Goal: Obtain resource: Download file/media

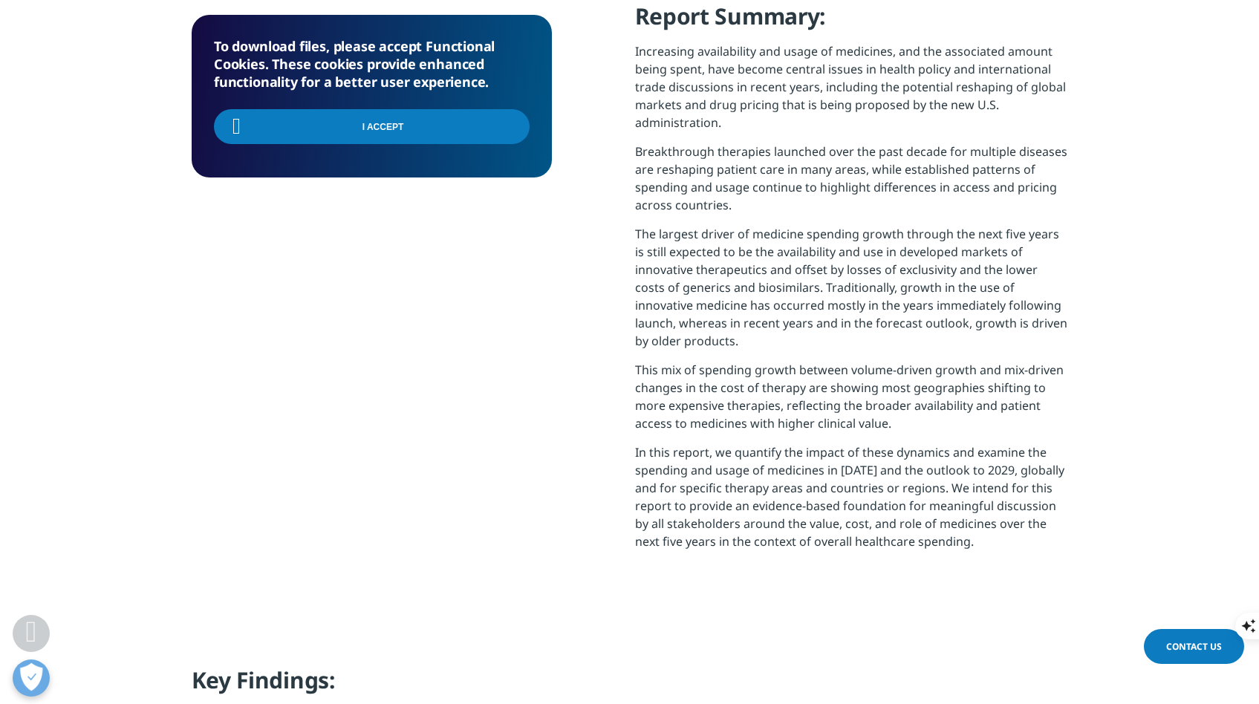
scroll to position [653, 0]
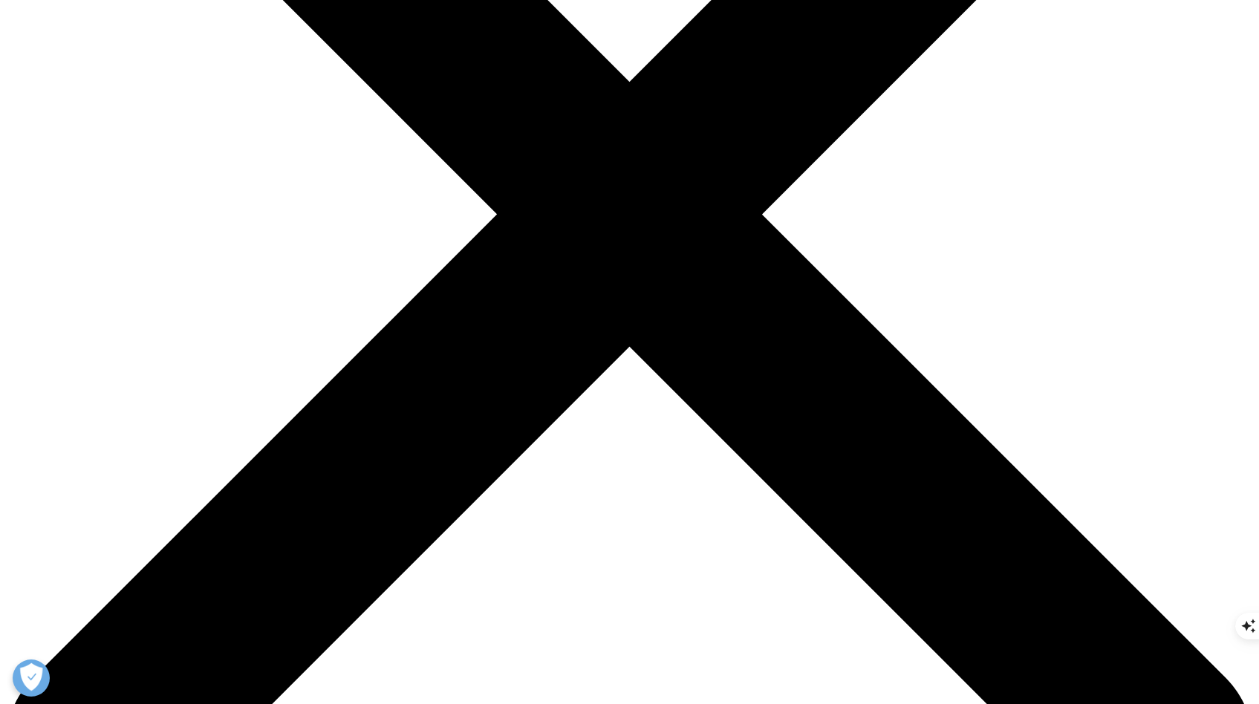
scroll to position [426, 0]
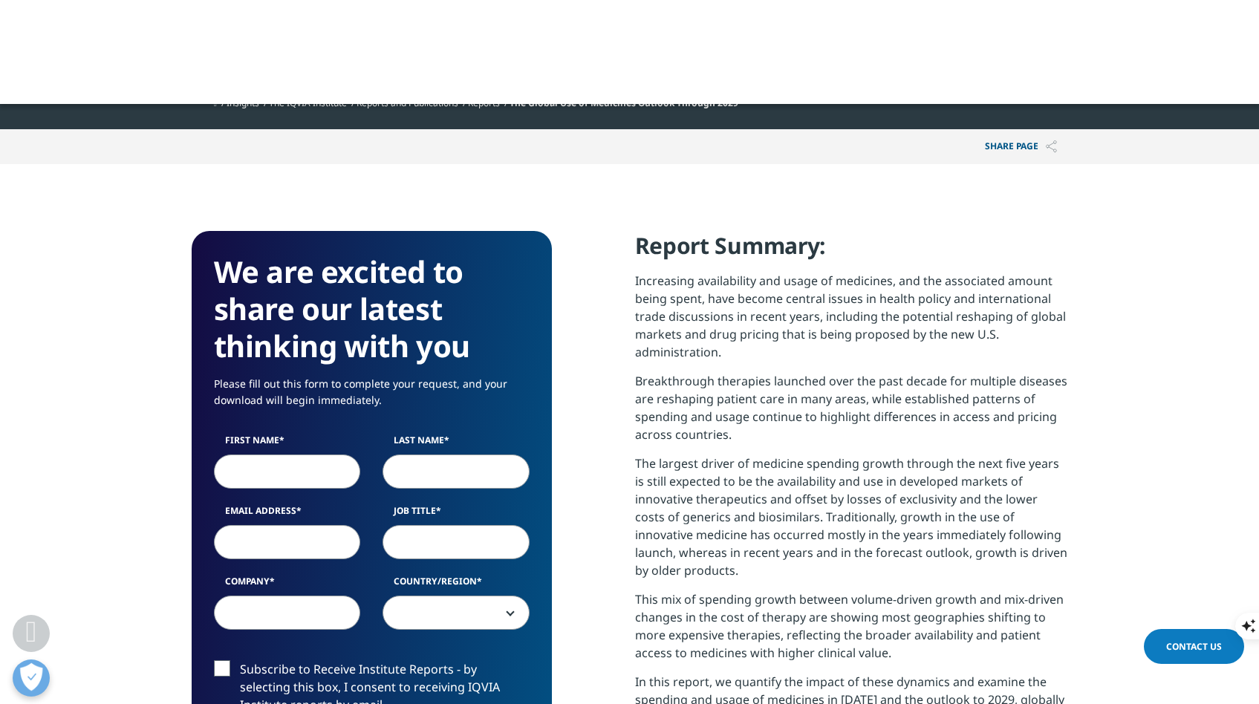
click at [608, 109] on span "The Global Use of Medicines Outlook Through 2029" at bounding box center [624, 103] width 229 height 13
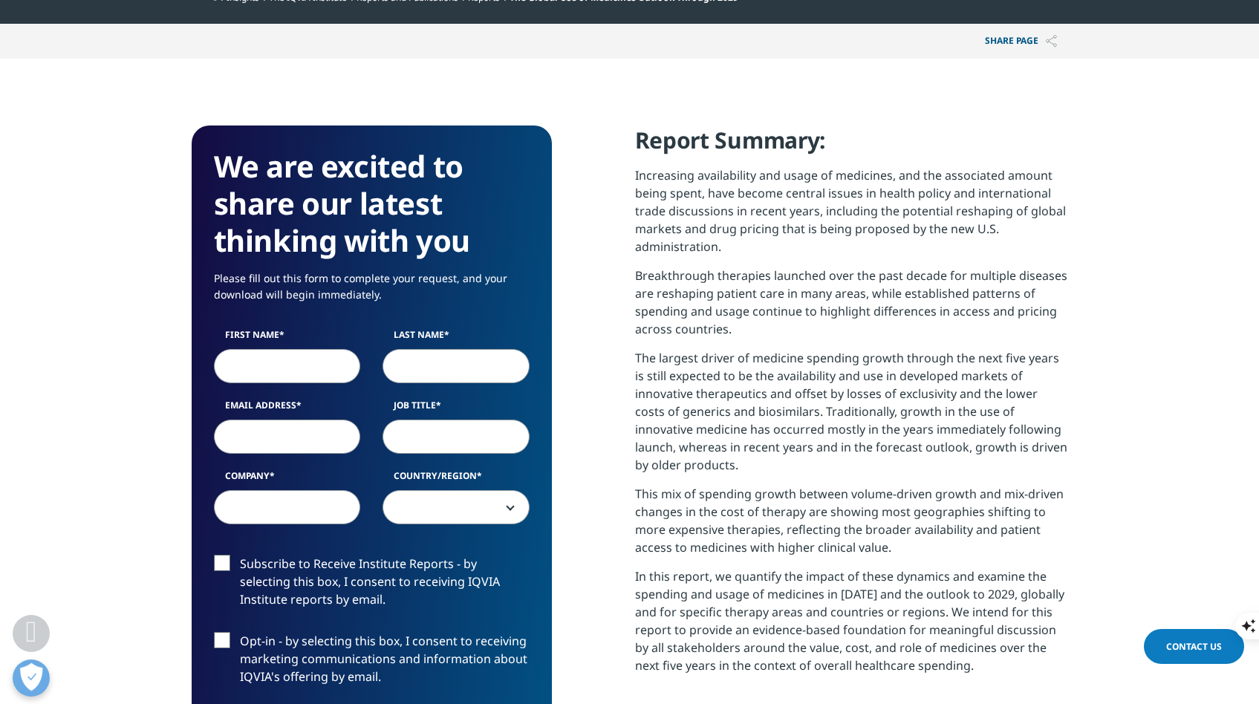
scroll to position [553, 0]
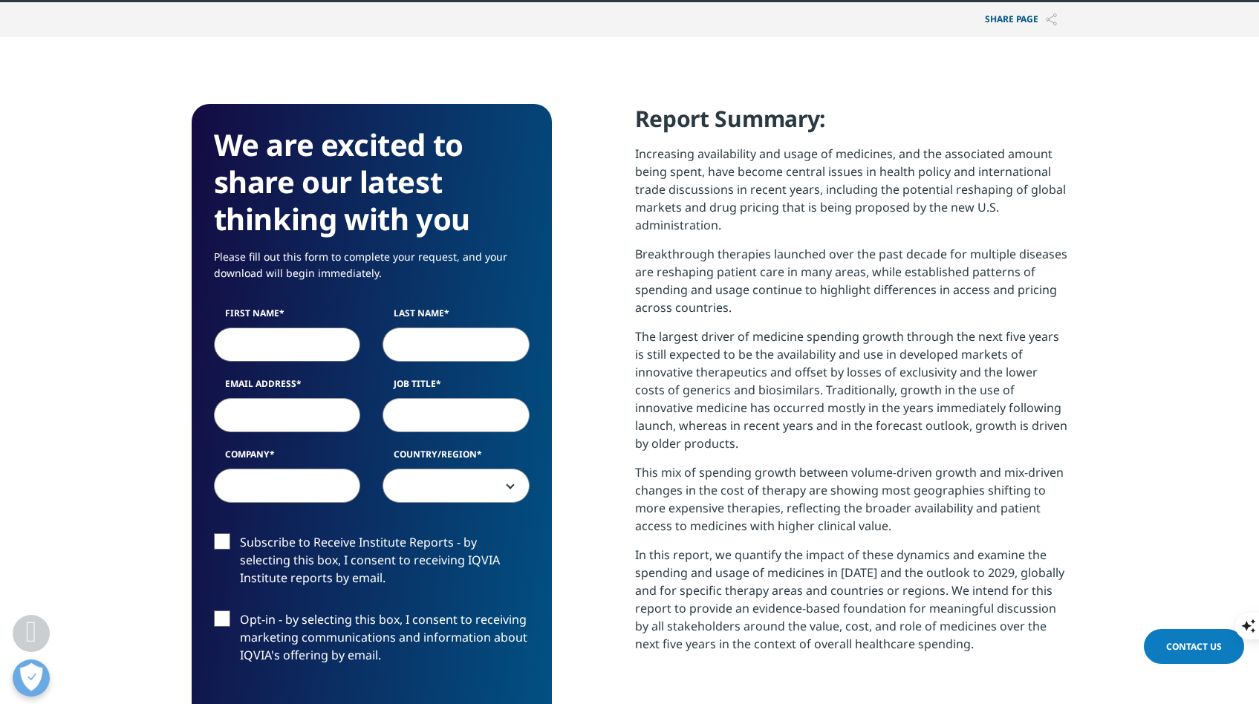
click at [262, 332] on input "First Name" at bounding box center [287, 345] width 147 height 34
type input "YANG"
select select "[GEOGRAPHIC_DATA]"
click at [275, 424] on input "Email Address" at bounding box center [287, 415] width 147 height 34
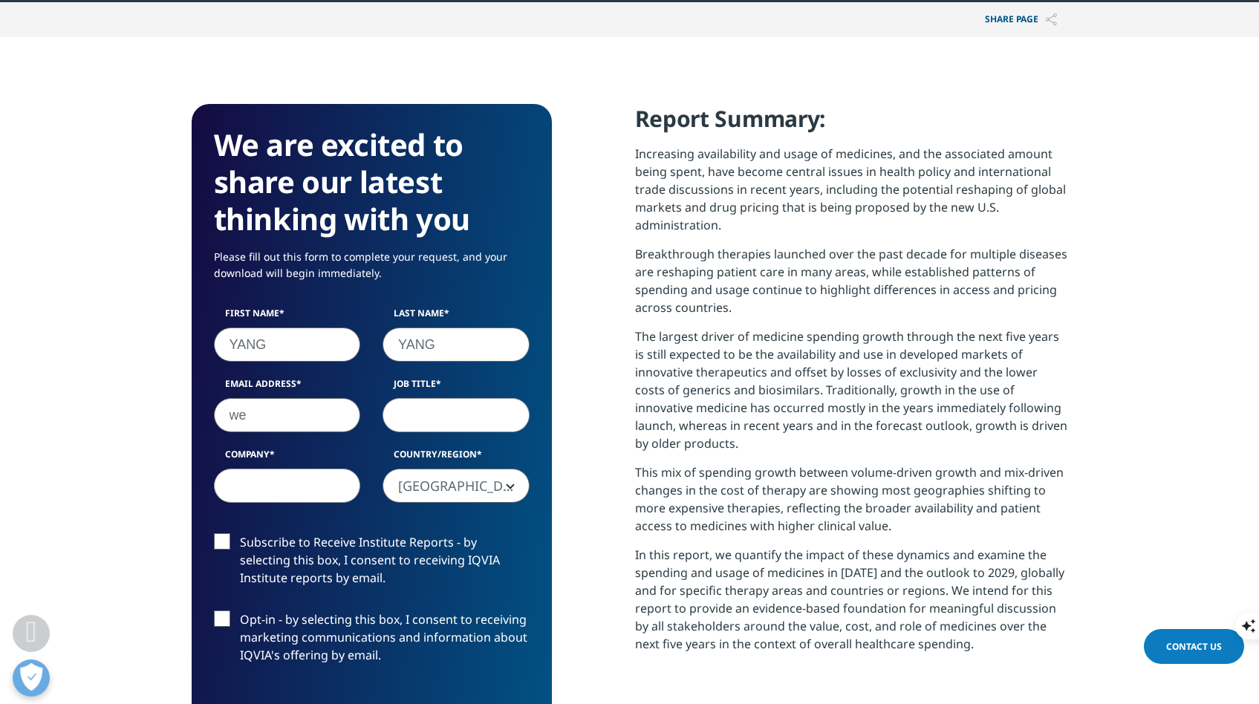
type input "w"
type input "[EMAIL_ADDRESS][PERSON_NAME][DOMAIN_NAME]"
click at [445, 416] on input "Job Title" at bounding box center [456, 415] width 147 height 34
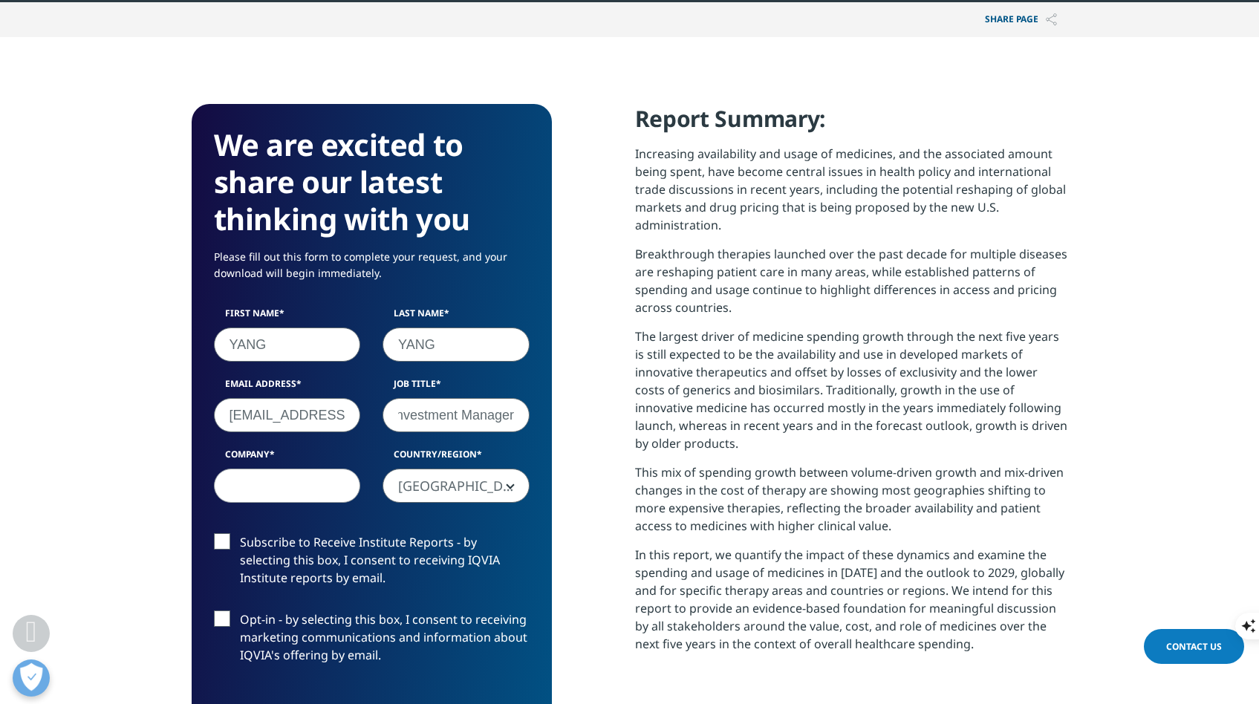
type input "Senior Investment Manager"
click at [337, 481] on input "Company" at bounding box center [287, 486] width 147 height 34
type input "Humanwell Healthcare Group"
click at [222, 541] on label "Subscribe to Receive Institute Reports - by selecting this box, I consent to re…" at bounding box center [372, 564] width 316 height 62
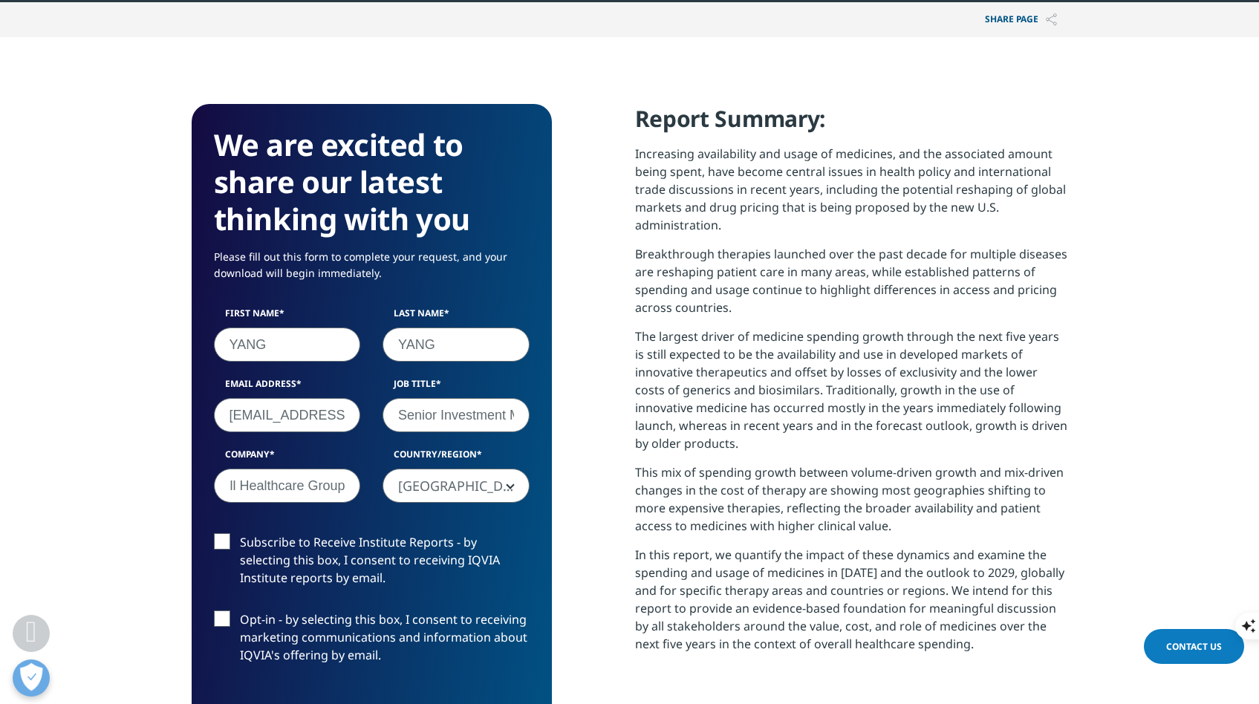
click at [240, 533] on input "Subscribe to Receive Institute Reports - by selecting this box, I consent to re…" at bounding box center [240, 533] width 0 height 0
click at [225, 637] on label "Opt-in - by selecting this box, I consent to receiving marketing communications…" at bounding box center [372, 642] width 316 height 62
click at [240, 611] on input "Opt-in - by selecting this box, I consent to receiving marketing communications…" at bounding box center [240, 611] width 0 height 0
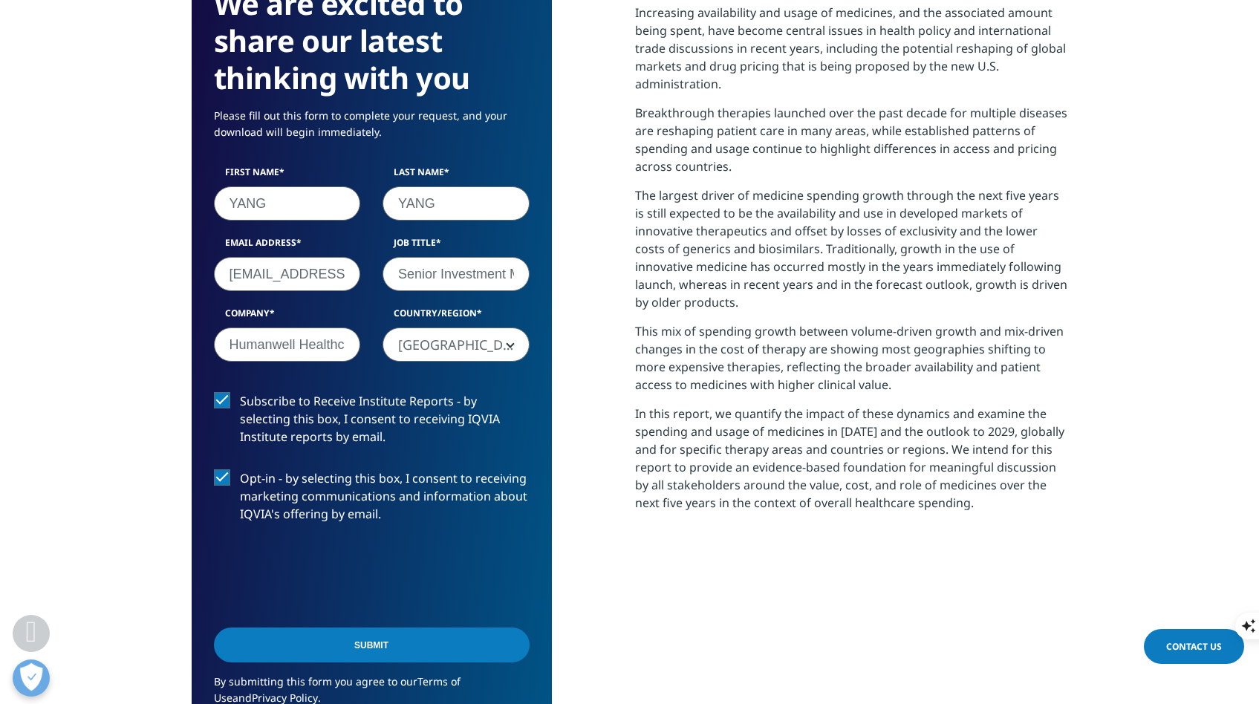
scroll to position [702, 0]
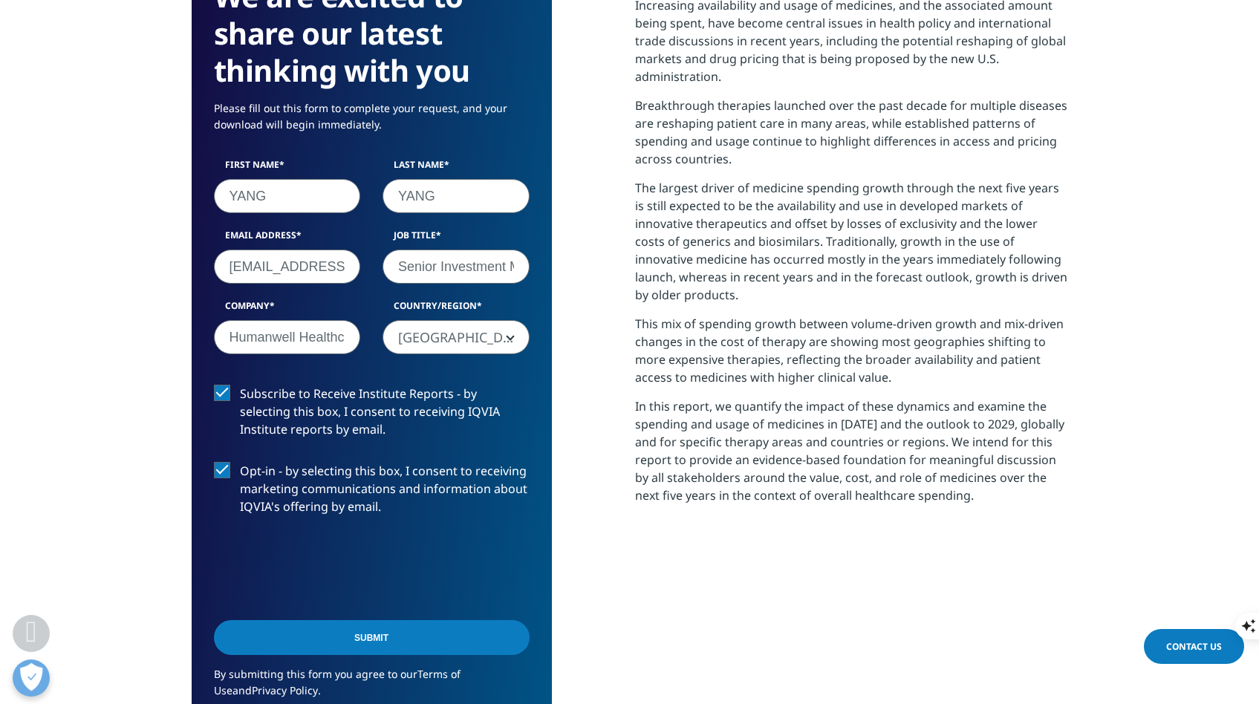
click at [391, 630] on input "Submit" at bounding box center [372, 637] width 316 height 35
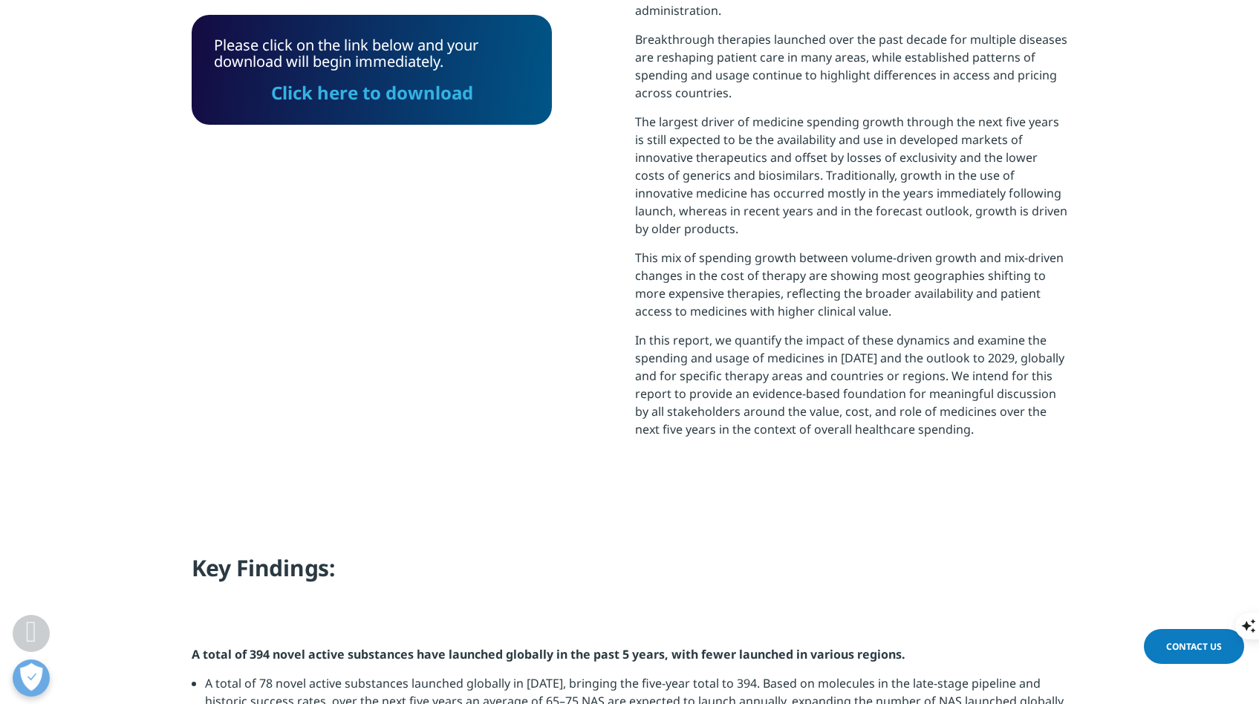
scroll to position [770, 0]
click at [412, 97] on link "Click here to download" at bounding box center [372, 92] width 202 height 25
